Goal: Browse casually: Explore the website without a specific task or goal

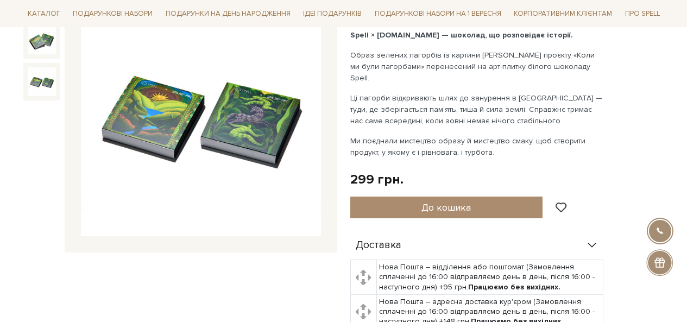
click at [41, 75] on img at bounding box center [42, 81] width 28 height 28
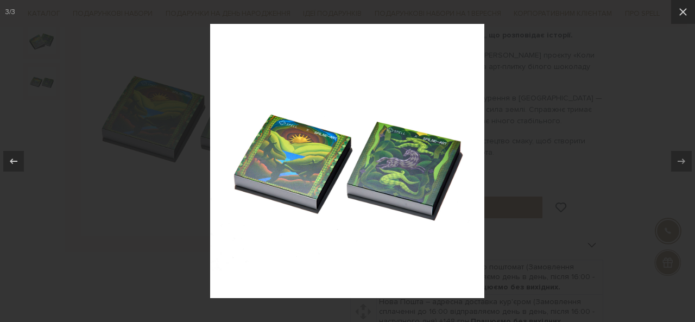
click at [517, 120] on div at bounding box center [347, 161] width 695 height 322
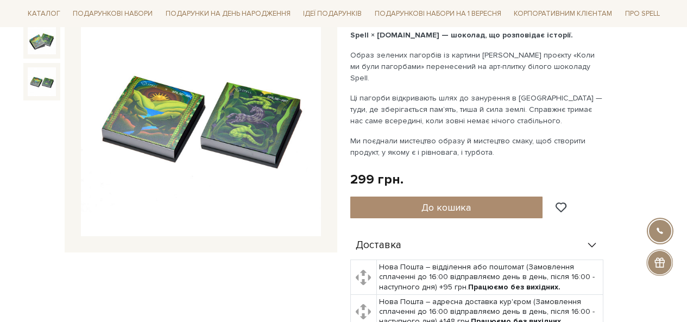
click at [48, 34] on img at bounding box center [42, 40] width 28 height 28
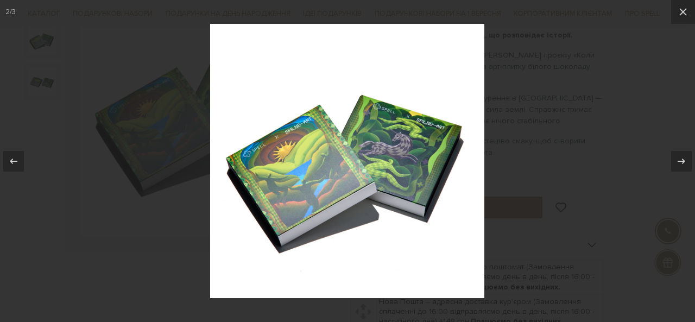
click at [557, 75] on div at bounding box center [347, 161] width 695 height 322
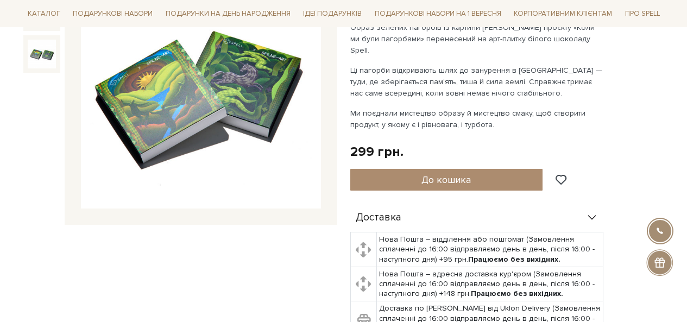
scroll to position [272, 0]
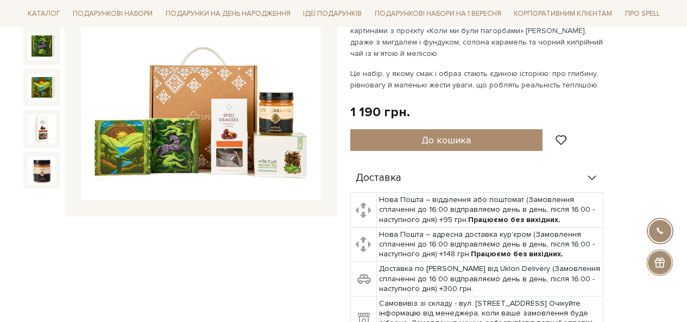
scroll to position [272, 0]
